Goal: Task Accomplishment & Management: Manage account settings

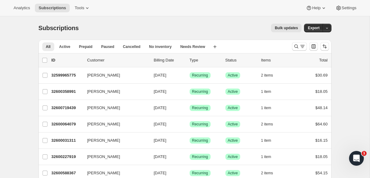
click at [81, 17] on div "Subscriptions. This page is ready Subscriptions Bulk updates More actions Bulk …" at bounding box center [185, 27] width 293 height 23
click at [341, 2] on div "Analytics Subscriptions Tools Help Settings" at bounding box center [185, 8] width 370 height 16
click at [341, 5] on button "Settings" at bounding box center [346, 8] width 28 height 9
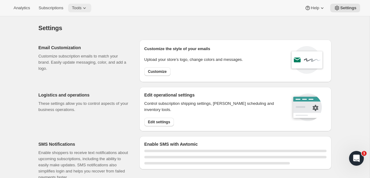
click at [88, 6] on icon at bounding box center [84, 8] width 6 height 6
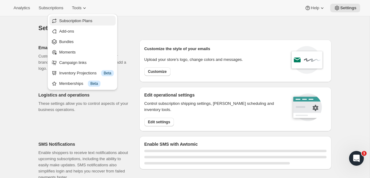
select select "22:00"
select select "09:00"
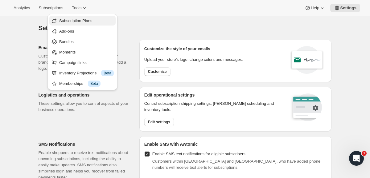
click at [90, 23] on span "Subscription Plans" at bounding box center [86, 21] width 55 height 6
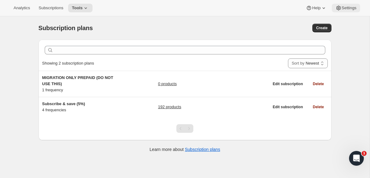
click at [338, 8] on icon at bounding box center [338, 8] width 6 height 6
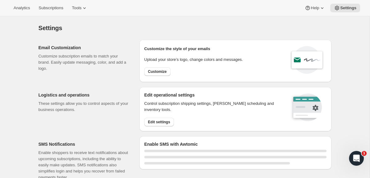
select select "22:00"
select select "09:00"
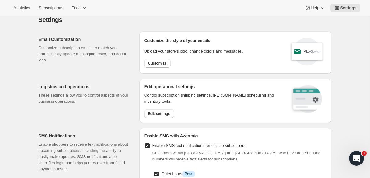
scroll to position [7, 0]
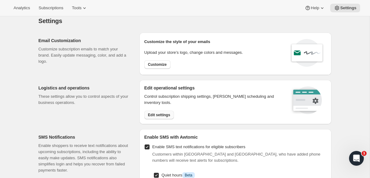
click at [160, 113] on span "Edit settings" at bounding box center [159, 115] width 22 height 5
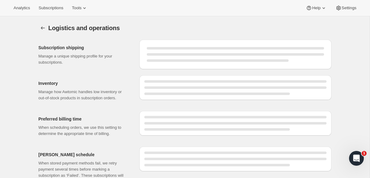
select select "DAY"
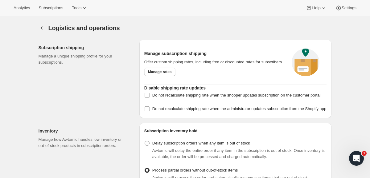
checkbox input "true"
click at [146, 98] on input "Do not recalculate shipping rate when the shopper updates subscription on the c…" at bounding box center [147, 95] width 5 height 5
click at [147, 100] on label "Do not recalculate shipping rate when the shopper updates subscription on the c…" at bounding box center [232, 95] width 176 height 9
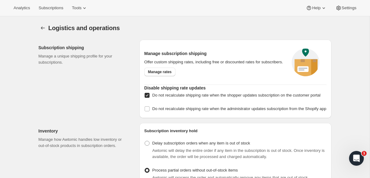
click at [147, 98] on input "Do not recalculate shipping rate when the shopper updates subscription on the c…" at bounding box center [147, 95] width 5 height 5
checkbox input "false"
click at [163, 73] on span "Manage rates" at bounding box center [160, 72] width 24 height 5
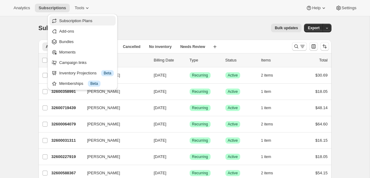
click at [83, 20] on span "Subscription Plans" at bounding box center [75, 20] width 33 height 5
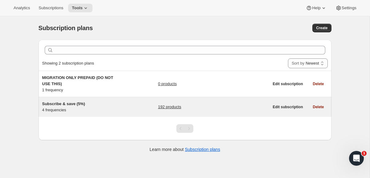
click at [126, 107] on div "Subscribe & save (5%) 4 frequencies 192 products" at bounding box center [155, 107] width 227 height 12
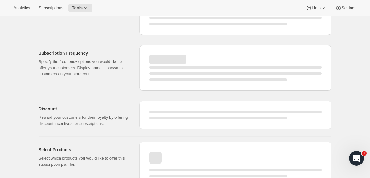
scroll to position [63, 0]
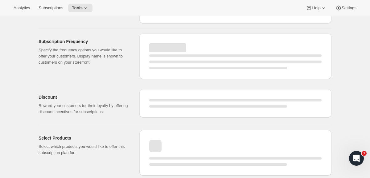
select select "WEEK"
select select "MONTH"
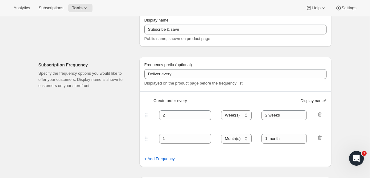
scroll to position [0, 0]
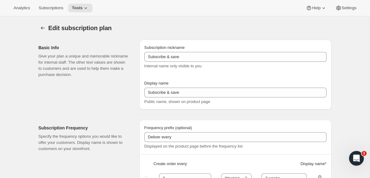
type input "Subscribe & save (5%)"
type input "Subscribe & Save"
type input "1"
type input "1 week"
type input "2"
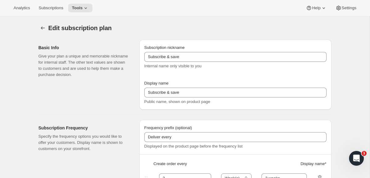
select select "WEEK"
type input "2 weeks"
type input "5"
select select "WEEK"
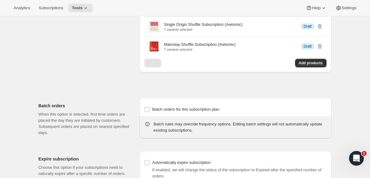
scroll to position [734, 0]
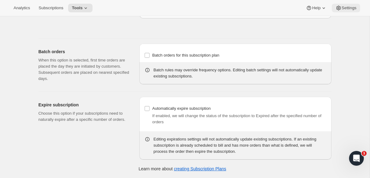
click at [346, 10] on span "Settings" at bounding box center [348, 8] width 15 height 5
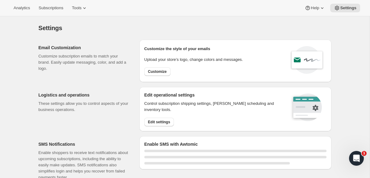
select select "22:00"
select select "09:00"
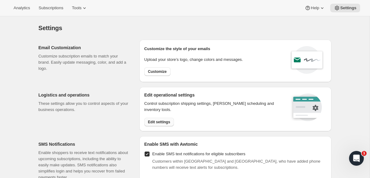
click at [157, 123] on span "Edit settings" at bounding box center [159, 122] width 22 height 5
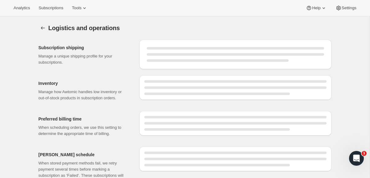
select select "DAY"
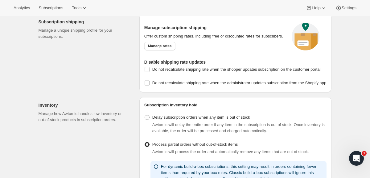
scroll to position [33, 0]
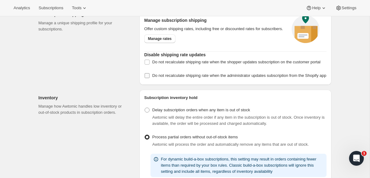
click at [151, 80] on label "Do not recalculate shipping rate when the administrator updates subscription fr…" at bounding box center [235, 75] width 182 height 9
click at [149, 78] on input "Do not recalculate shipping rate when the administrator updates subscription fr…" at bounding box center [147, 75] width 5 height 5
checkbox input "true"
click at [151, 57] on h2 "Disable shipping rate updates" at bounding box center [235, 55] width 182 height 6
click at [149, 64] on input "Do not recalculate shipping rate when the shopper updates subscription on the c…" at bounding box center [147, 62] width 5 height 5
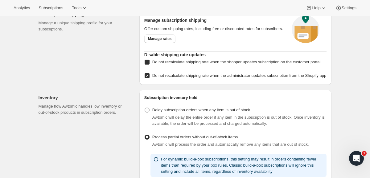
checkbox input "true"
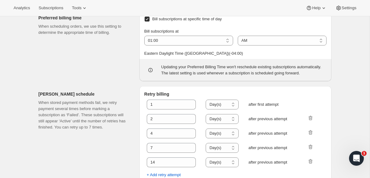
scroll to position [352, 0]
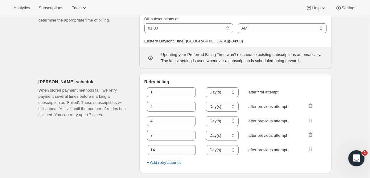
click at [354, 160] on icon "Open Intercom Messenger" at bounding box center [355, 158] width 10 height 10
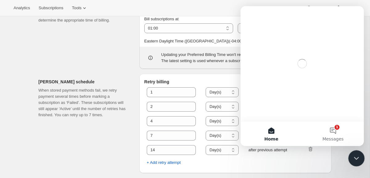
scroll to position [0, 0]
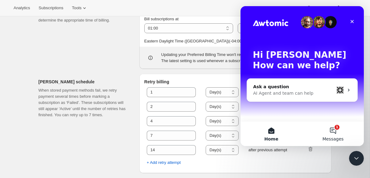
click at [339, 130] on button "1 Messages" at bounding box center [333, 134] width 62 height 25
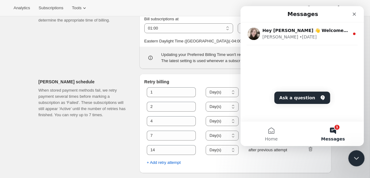
click at [360, 161] on div "Close Intercom Messenger" at bounding box center [355, 157] width 15 height 15
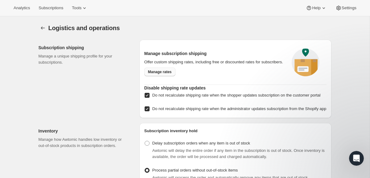
click at [157, 76] on link "Manage rates" at bounding box center [159, 72] width 31 height 9
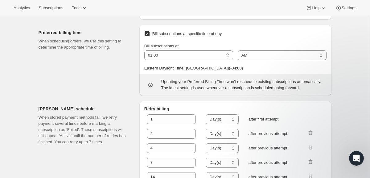
scroll to position [352, 0]
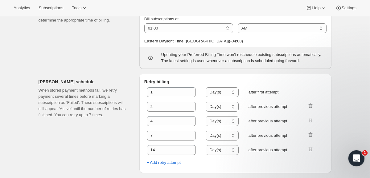
click at [353, 159] on icon "Open Intercom Messenger" at bounding box center [355, 158] width 10 height 10
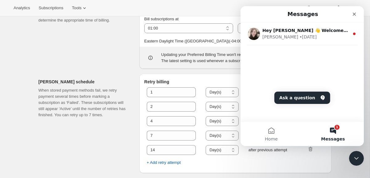
click at [335, 137] on span "Messages" at bounding box center [333, 139] width 24 height 4
click at [273, 136] on button "Home" at bounding box center [271, 134] width 62 height 25
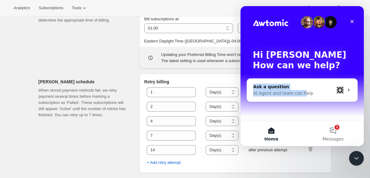
drag, startPoint x: 300, startPoint y: 96, endPoint x: 313, endPoint y: 76, distance: 24.1
click at [313, 76] on div "Hi Andrew 👋 How can we help? Ask a question AI Agent and team can help" at bounding box center [301, 63] width 123 height 115
click at [313, 92] on div "AI Agent and team can help" at bounding box center [293, 93] width 81 height 6
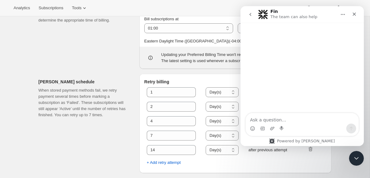
click at [293, 120] on textarea "Ask a question…" at bounding box center [302, 118] width 113 height 10
type textarea "shipping rates"
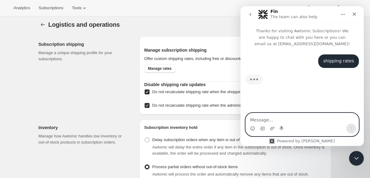
scroll to position [0, 0]
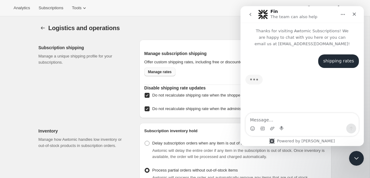
click at [162, 75] on span "Manage rates" at bounding box center [160, 72] width 24 height 5
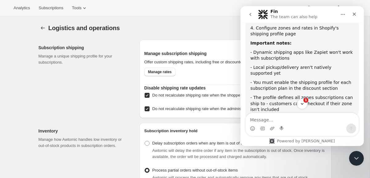
scroll to position [142, 0]
click at [81, 9] on span "Tools" at bounding box center [77, 8] width 10 height 5
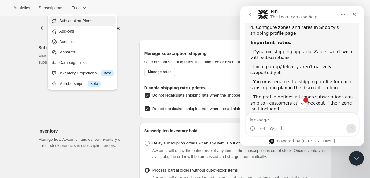
click at [83, 22] on span "Subscription Plans" at bounding box center [75, 20] width 33 height 5
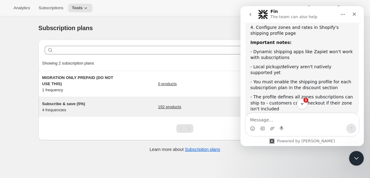
click at [59, 104] on span "Subscribe & save (5%)" at bounding box center [63, 104] width 43 height 5
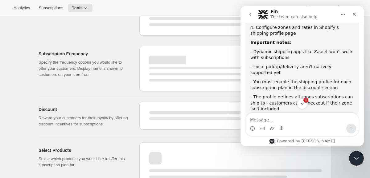
scroll to position [63, 0]
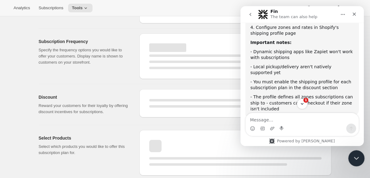
select select "WEEK"
select select "MONTH"
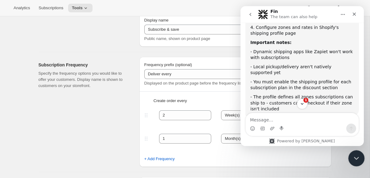
click at [356, 163] on div "Close Intercom Messenger" at bounding box center [355, 157] width 15 height 15
type input "Subscribe & save (5%)"
type input "Subscribe & Save"
type input "1"
type input "1 week"
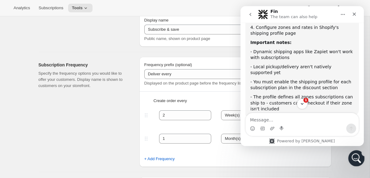
type input "2"
select select "WEEK"
type input "2 weeks"
type input "5"
select select "WEEK"
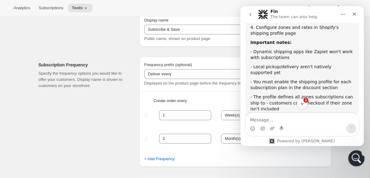
select select "WEEK"
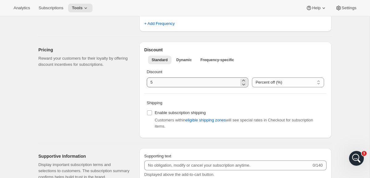
scroll to position [247, 0]
click at [174, 113] on span "Enable subscription shipping" at bounding box center [180, 112] width 51 height 5
click at [152, 113] on input "Enable subscription shipping" at bounding box center [149, 112] width 5 height 5
checkbox input "true"
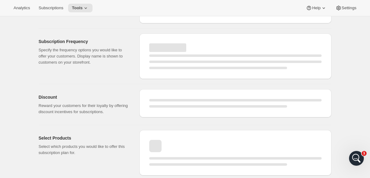
select select "WEEK"
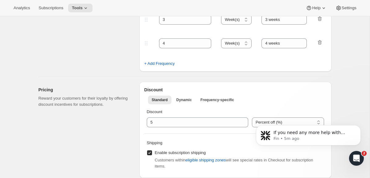
scroll to position [0, 0]
